Goal: Information Seeking & Learning: Learn about a topic

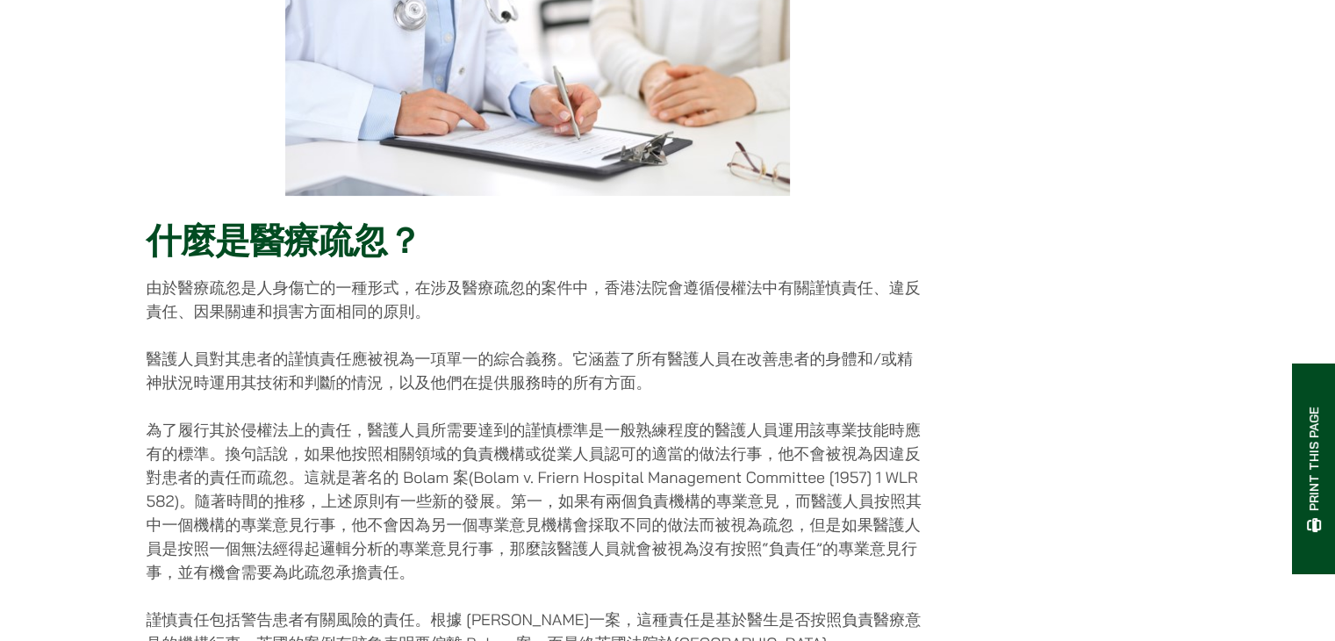
scroll to position [439, 0]
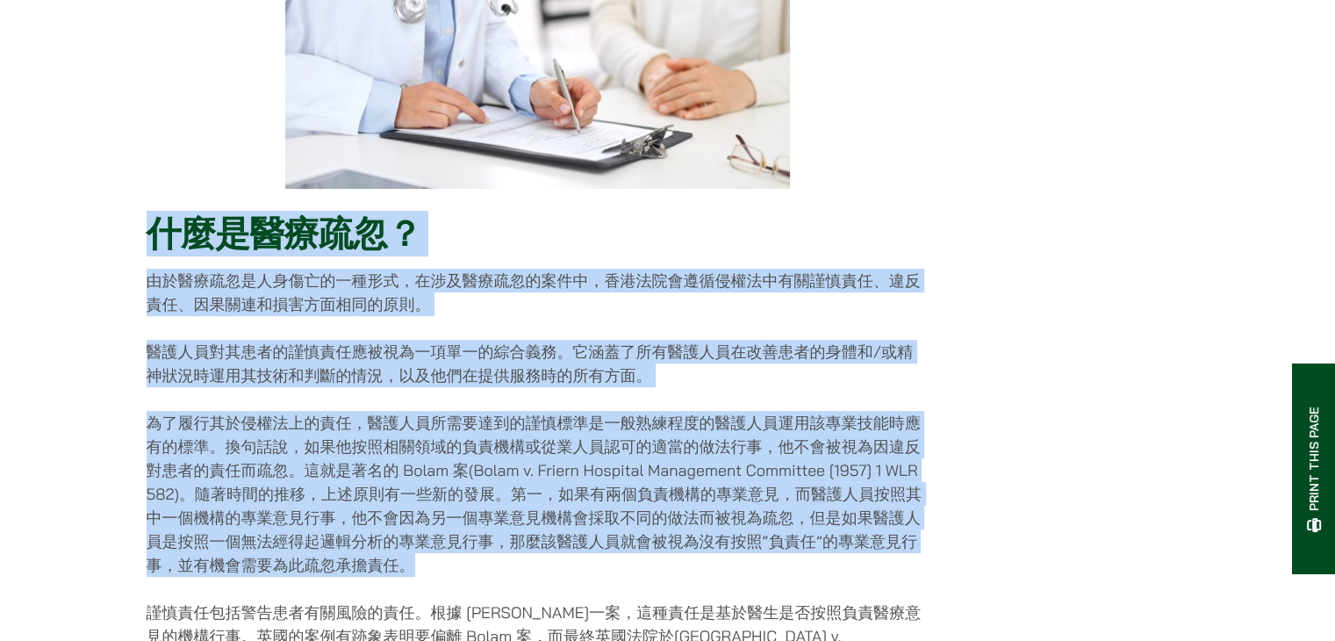
drag, startPoint x: 151, startPoint y: 241, endPoint x: 1189, endPoint y: 578, distance: 1091.5
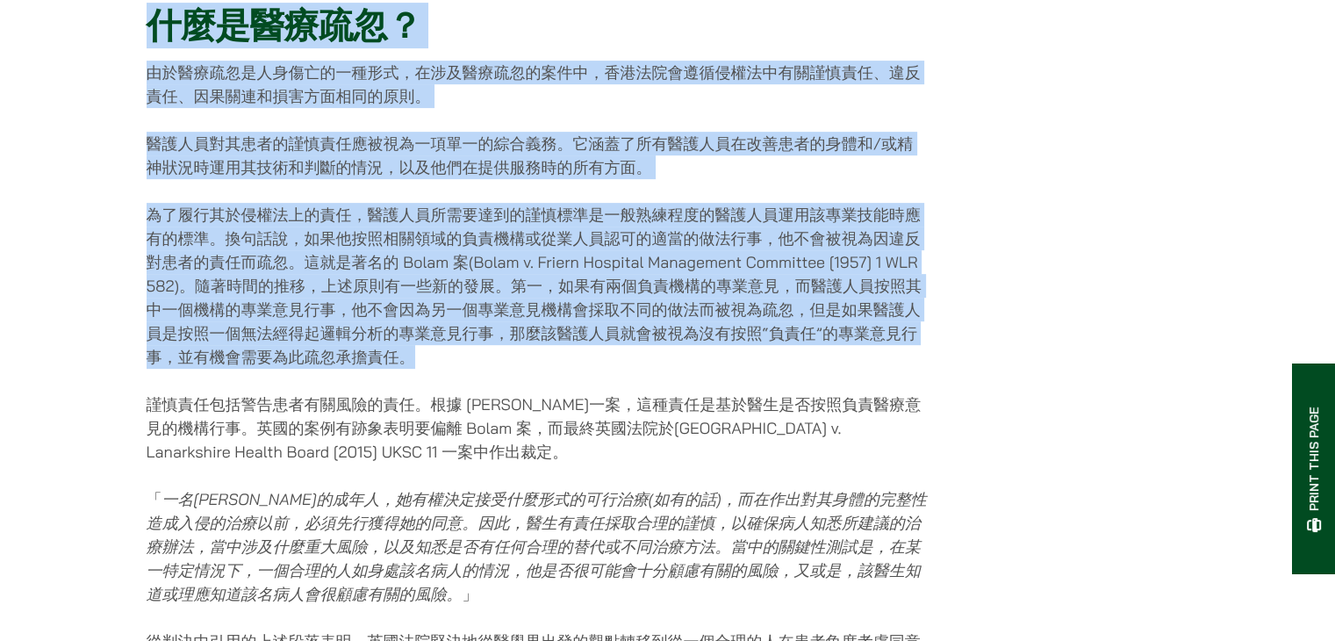
scroll to position [614, 0]
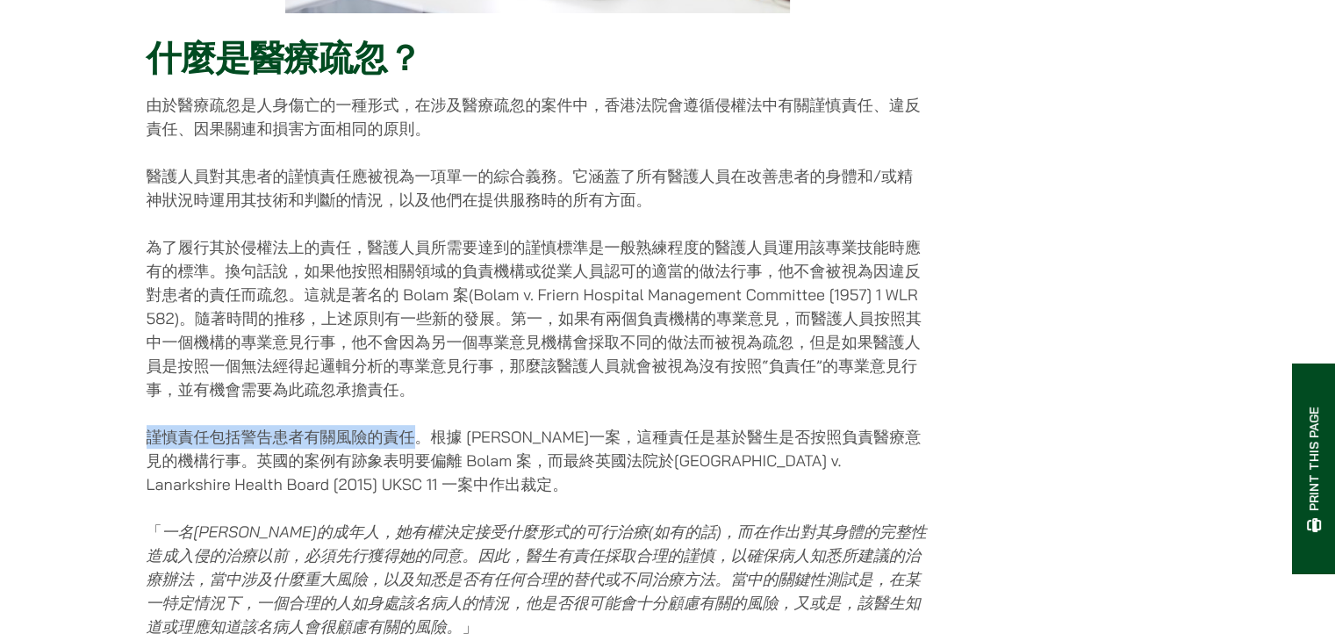
drag, startPoint x: 146, startPoint y: 448, endPoint x: 419, endPoint y: 450, distance: 273.8
click at [419, 450] on p "謹慎責任包括警告患者有關風險的責任。根據 [PERSON_NAME]一案，這種責任是基於醫生是否按照負責醫療意見的機構行事。英國的案例有跡象表明要偏離 Bol…" at bounding box center [538, 460] width 782 height 71
copy p "謹慎責任包括警告患者有關風險的責任"
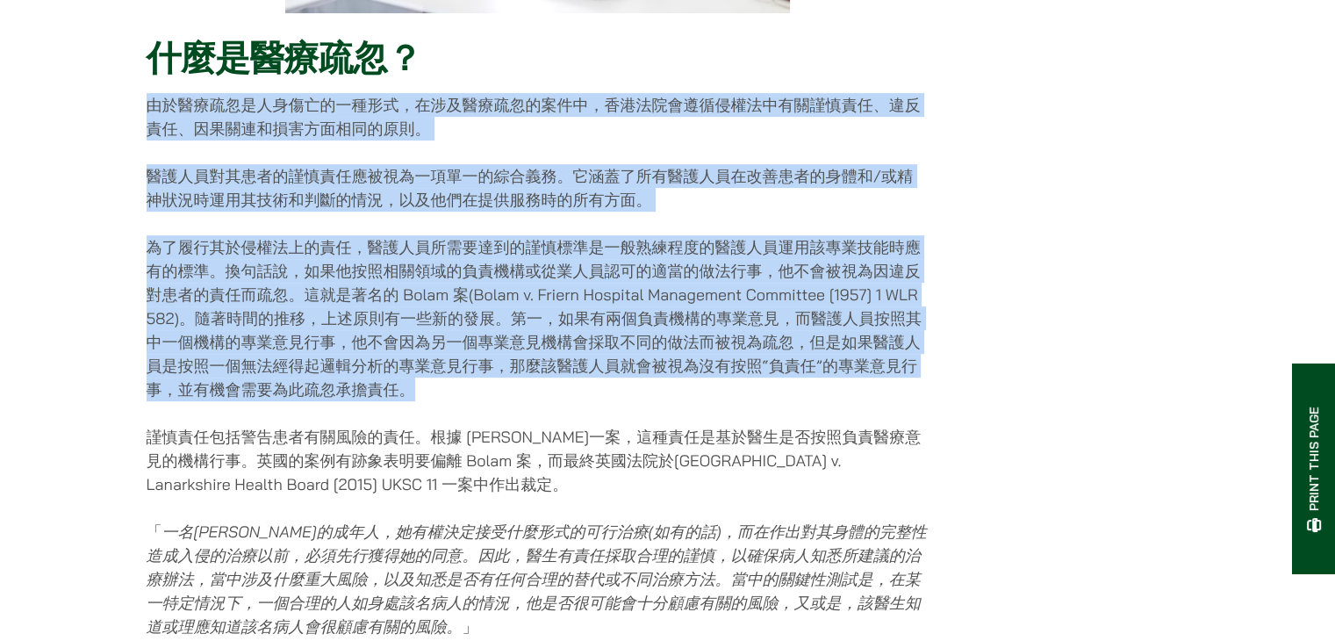
drag, startPoint x: 147, startPoint y: 114, endPoint x: 917, endPoint y: 396, distance: 820.4
copy div "loremipsumdolors，ametconsect，adipiscingelitsed、doei、temporincididu。 utlaboreetd…"
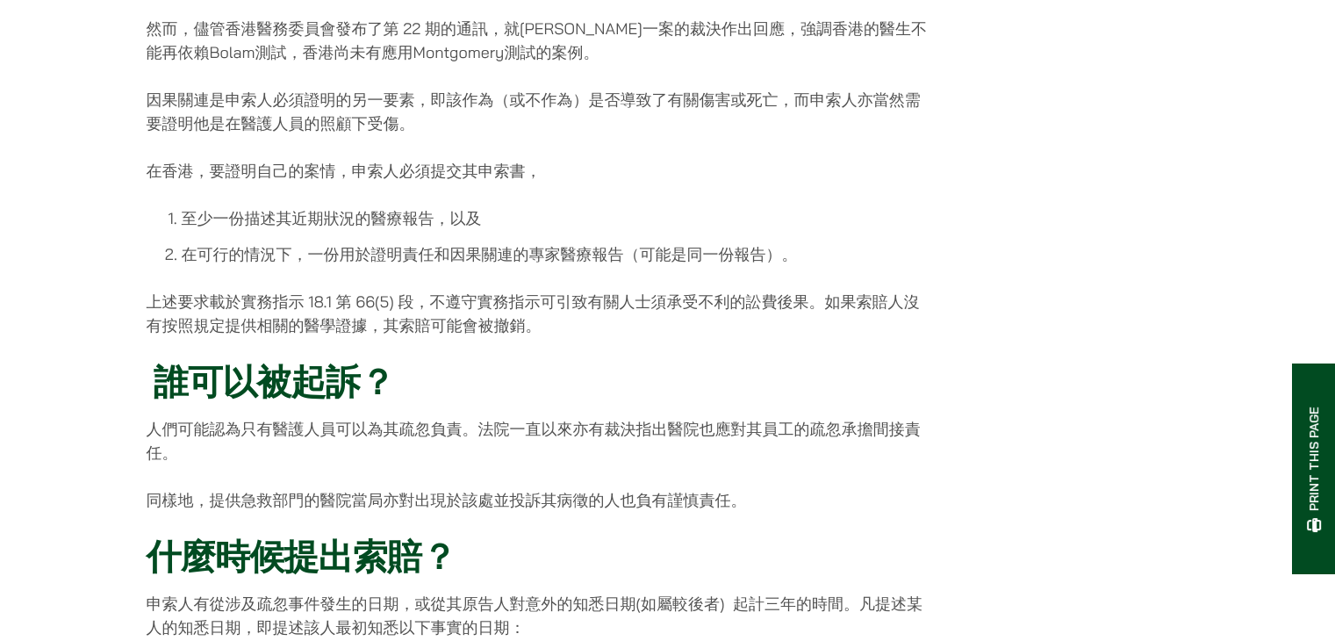
scroll to position [1316, 0]
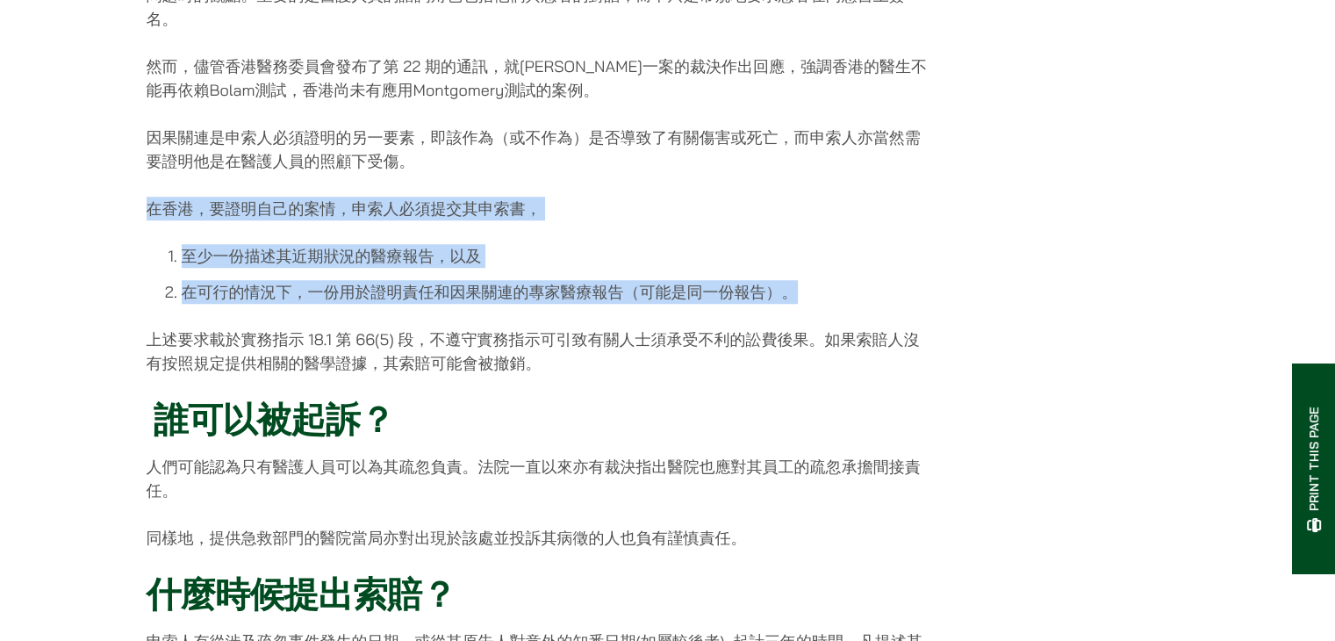
drag, startPoint x: 144, startPoint y: 218, endPoint x: 797, endPoint y: 300, distance: 658.1
click at [797, 300] on div "Home » Publications » 醫療疏忽與索賠機制 醫療疏忽與索賠機制 [DATE] 什麼是醫療疏忽？ 由於醫療疏忽是人身傷亡的一種形式，在涉及醫…" at bounding box center [668, 535] width 1106 height 3399
copy div "在香港，要證明自己的案情，申索人必須提交其申索書， 至少一份描述其近期狀況的醫療報告，以及 在可行的情況下，一份用於證明責任和因果關連的專家醫療報告（可能是同…"
